Goal: Task Accomplishment & Management: Use online tool/utility

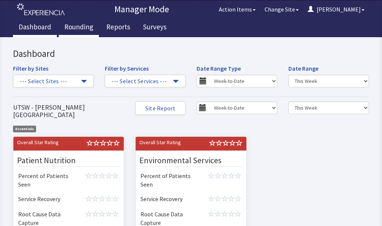
click at [87, 35] on link "Rounding" at bounding box center [79, 28] width 40 height 19
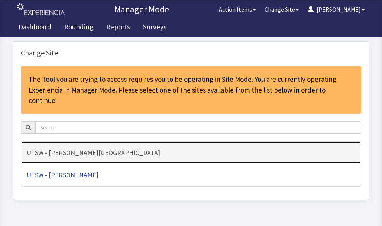
click at [109, 149] on h4 "UTSW - [PERSON_NAME][GEOGRAPHIC_DATA]" at bounding box center [191, 152] width 328 height 7
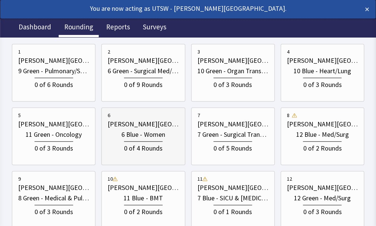
scroll to position [149, 0]
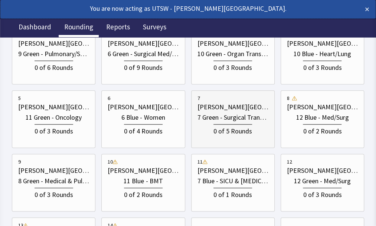
click at [223, 133] on div "0 of 5 Rounds" at bounding box center [233, 130] width 39 height 12
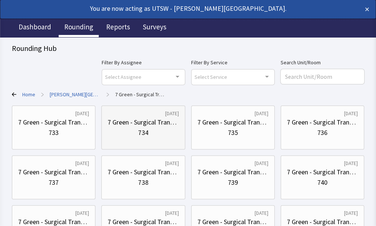
click at [108, 125] on div "7 Green - Surgical Transplant" at bounding box center [143, 122] width 71 height 10
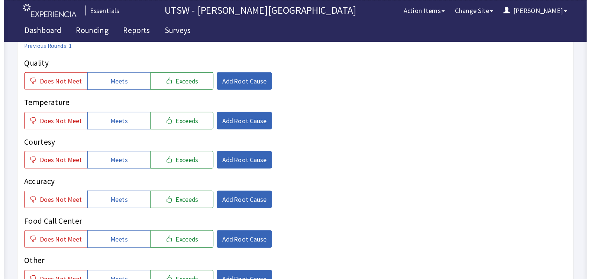
scroll to position [111, 0]
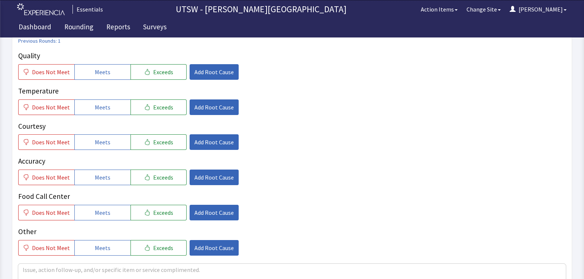
drag, startPoint x: 446, startPoint y: 0, endPoint x: 301, endPoint y: 150, distance: 209.4
click at [301, 150] on div "Quality Does Not Meet Meets Exceeds Add Root Cause Temperature Does Not Meet Me…" at bounding box center [291, 153] width 547 height 205
click at [47, 176] on span "Does Not Meet" at bounding box center [51, 177] width 38 height 9
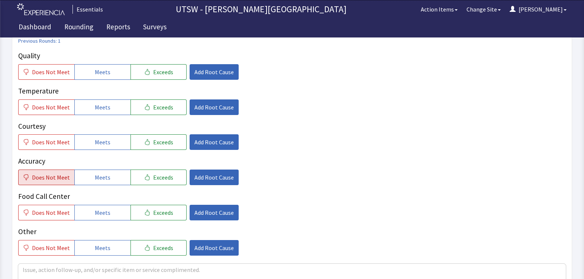
click at [42, 179] on span "Does Not Meet" at bounding box center [51, 177] width 38 height 9
click at [218, 168] on div "Accuracy Does Not Meet Meets Exceeds Add Root Cause" at bounding box center [291, 170] width 547 height 29
drag, startPoint x: 218, startPoint y: 168, endPoint x: 212, endPoint y: 178, distance: 12.5
click at [212, 178] on span "Add Root Cause" at bounding box center [213, 177] width 39 height 9
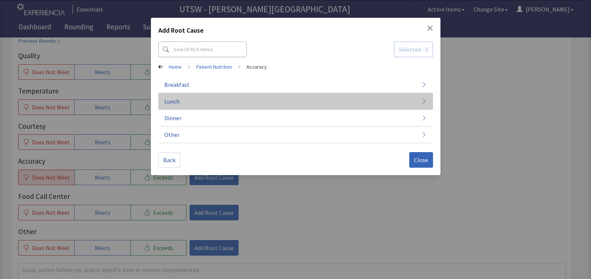
click at [205, 97] on button "Lunch" at bounding box center [295, 101] width 275 height 17
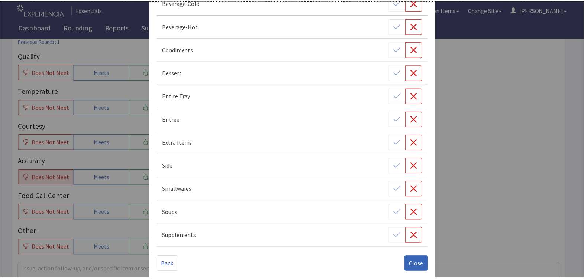
scroll to position [115, 0]
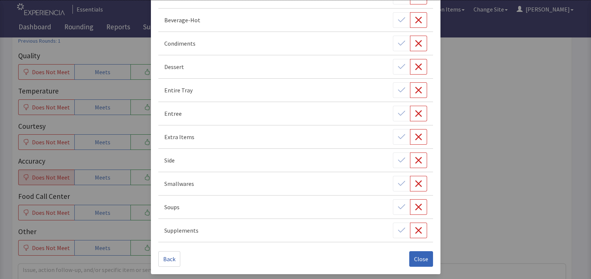
click at [210, 204] on div "Soups" at bounding box center [295, 208] width 263 height 16
click at [376, 211] on button "button" at bounding box center [418, 208] width 17 height 16
click at [376, 226] on button "Close" at bounding box center [421, 260] width 24 height 16
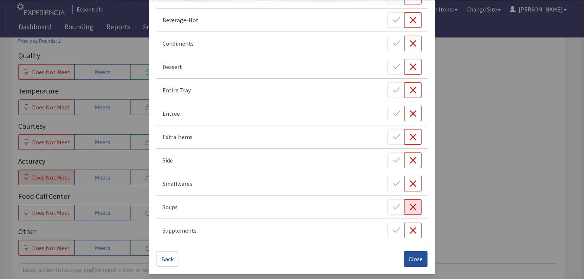
click at [376, 226] on button "Close" at bounding box center [415, 260] width 24 height 16
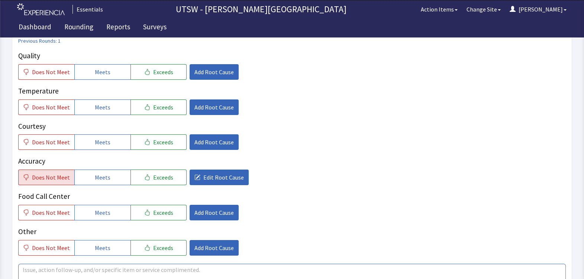
click at [173, 226] on textarea at bounding box center [291, 281] width 547 height 34
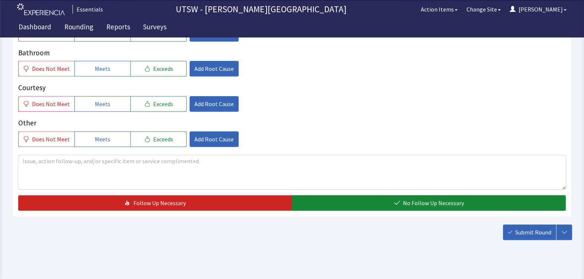
scroll to position [472, 0]
